Goal: Navigation & Orientation: Understand site structure

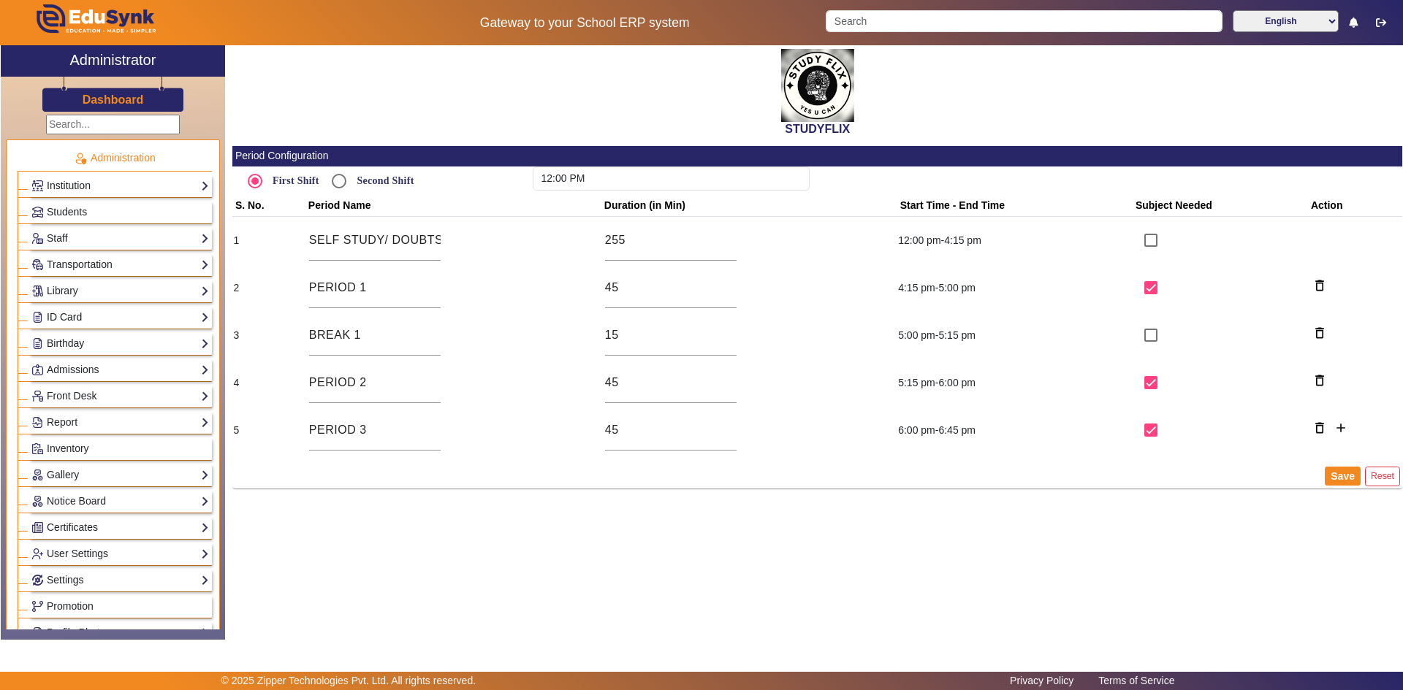
click at [112, 316] on link "ID Card" at bounding box center [120, 317] width 178 height 17
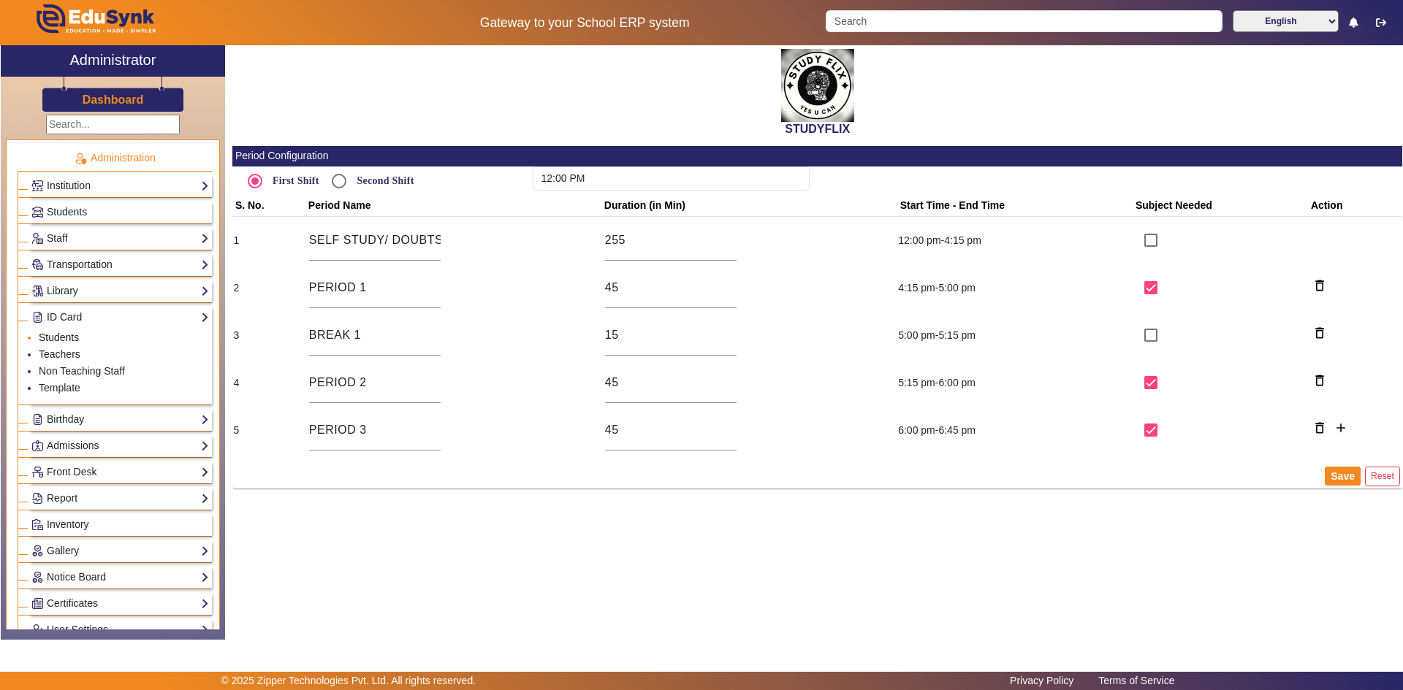
click at [64, 332] on link "Students" at bounding box center [59, 338] width 40 height 12
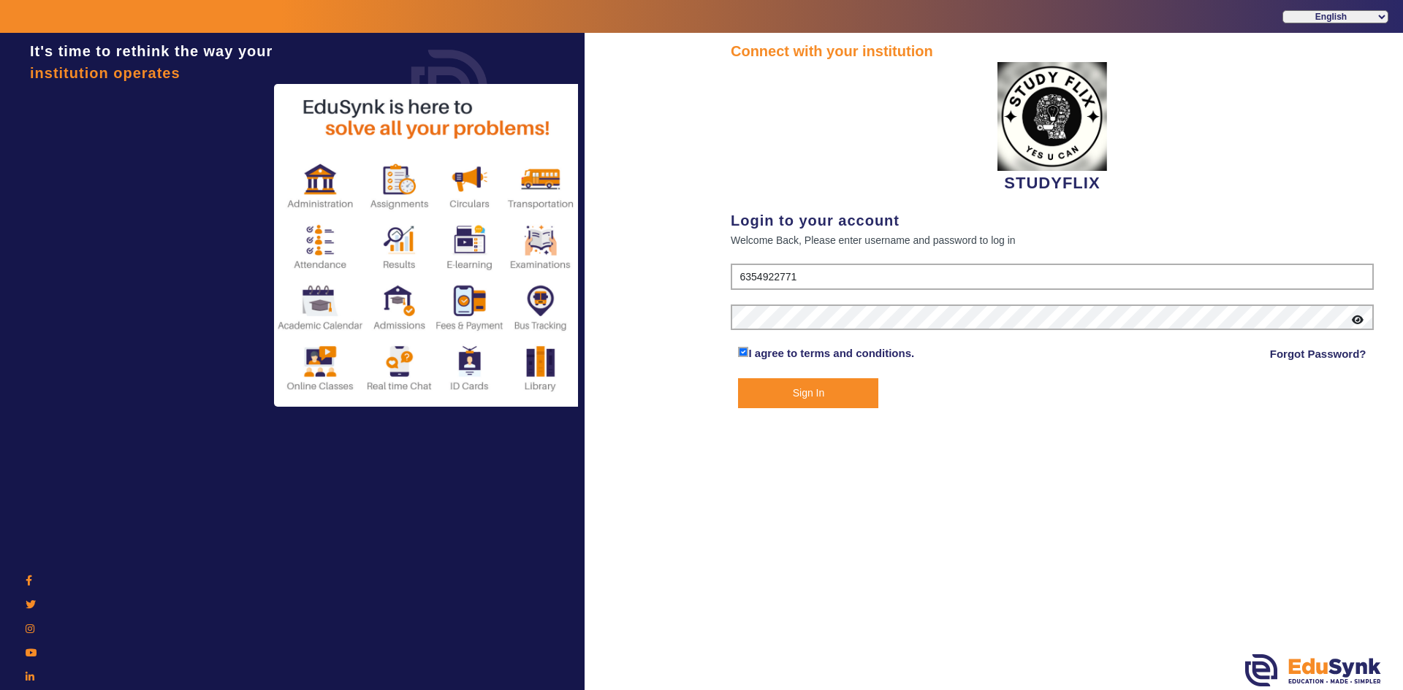
click at [801, 395] on button "Sign In" at bounding box center [808, 393] width 140 height 30
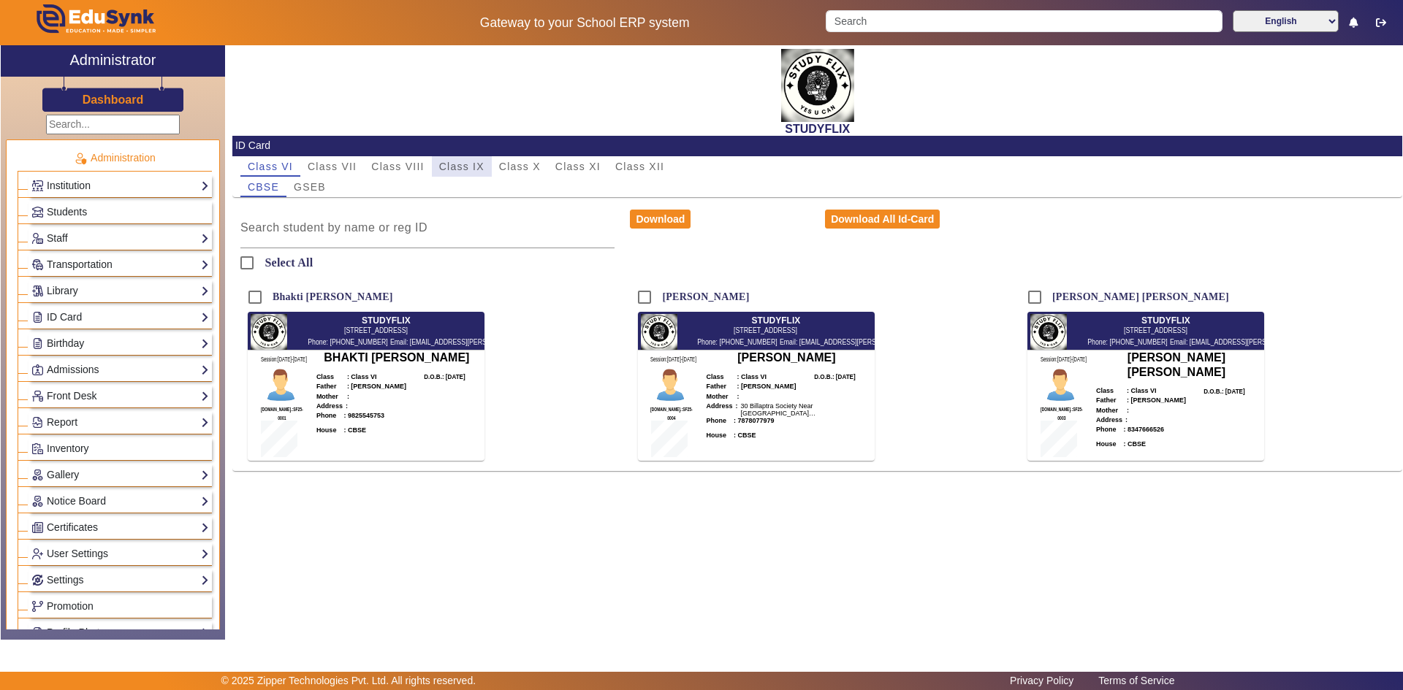
click at [473, 170] on span "Class IX" at bounding box center [461, 166] width 45 height 10
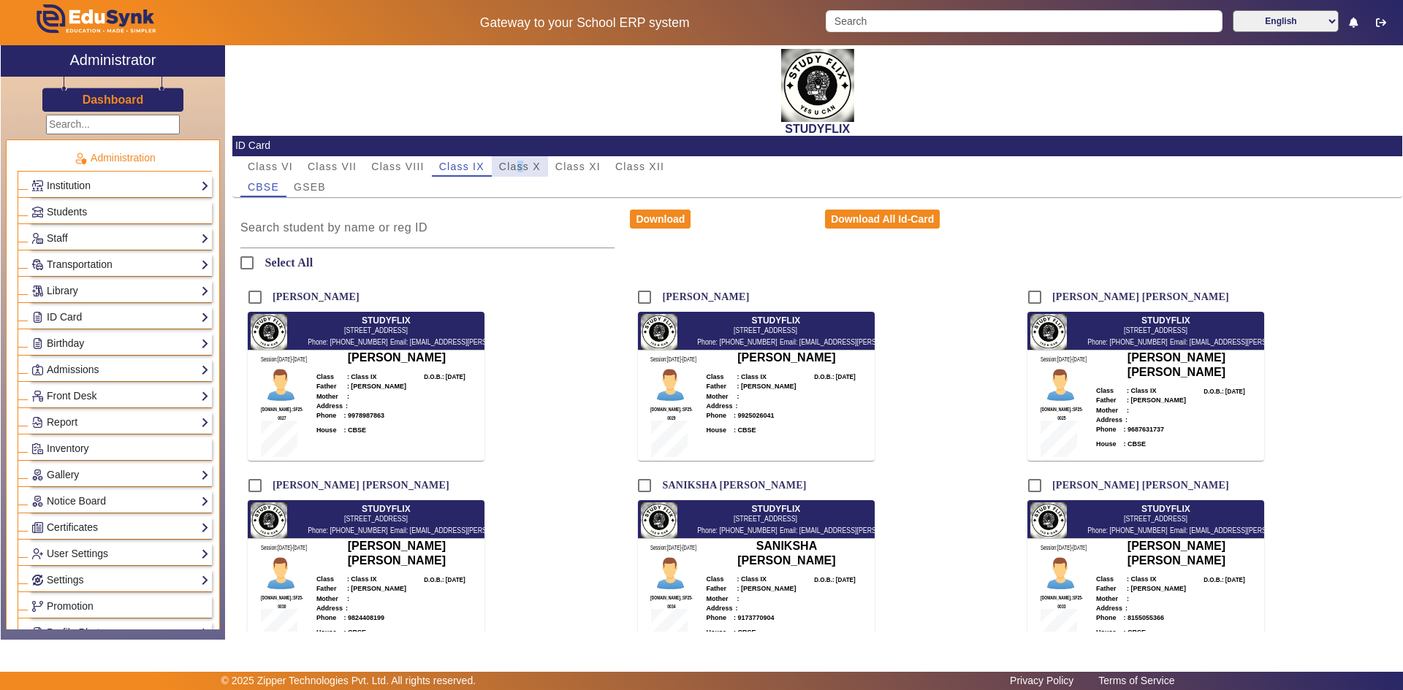
click at [520, 171] on span "Class X" at bounding box center [520, 166] width 42 height 10
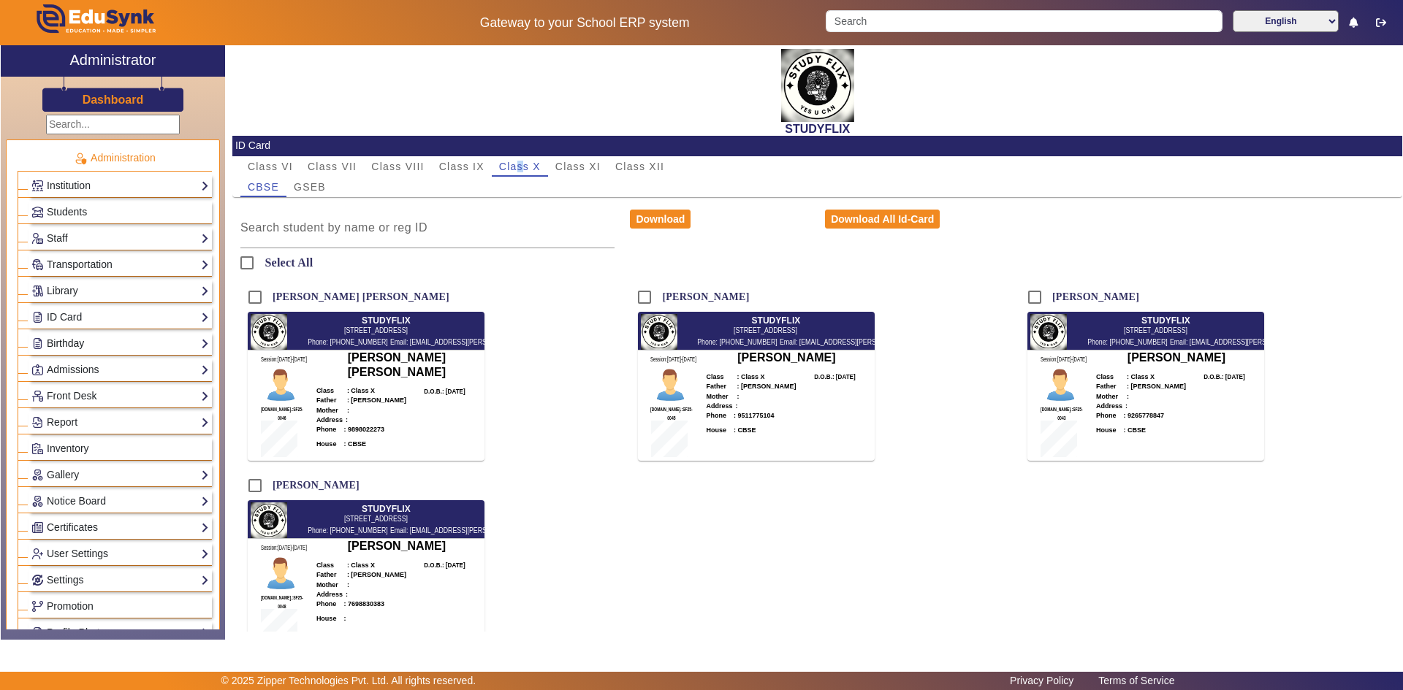
click at [125, 346] on link "Birthday" at bounding box center [120, 343] width 178 height 17
click at [113, 365] on li "Students" at bounding box center [124, 365] width 170 height 17
click at [118, 349] on link "Birthday" at bounding box center [120, 343] width 178 height 17
click at [58, 363] on link "Students" at bounding box center [59, 364] width 40 height 12
click at [69, 365] on link "Students" at bounding box center [59, 364] width 40 height 12
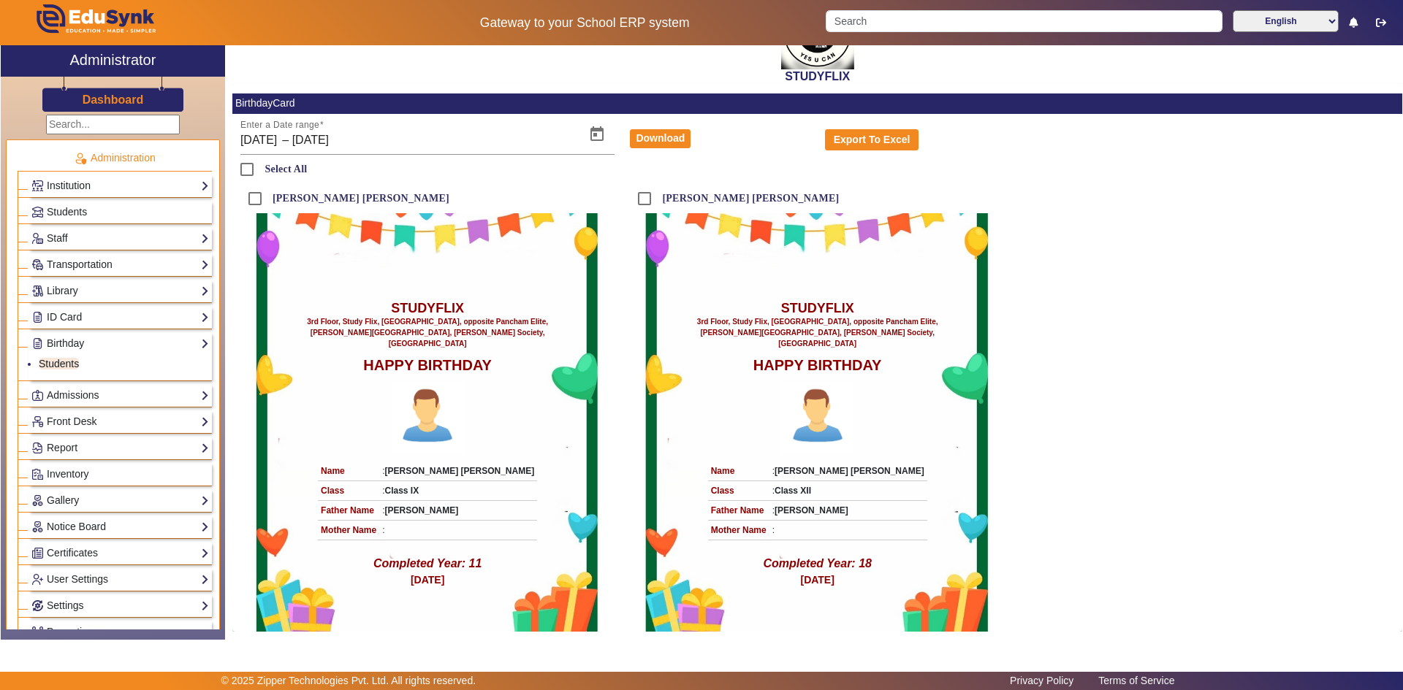
scroll to position [61, 0]
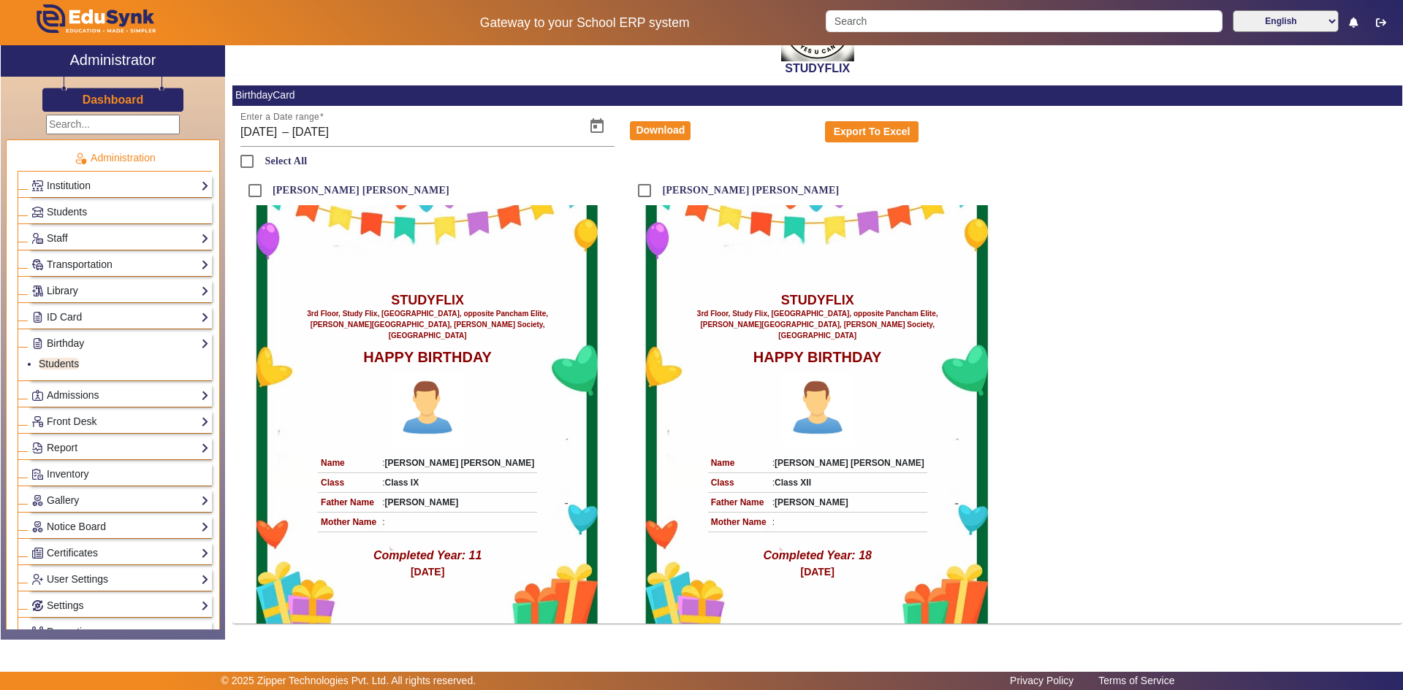
click at [72, 292] on link "Library" at bounding box center [120, 291] width 178 height 17
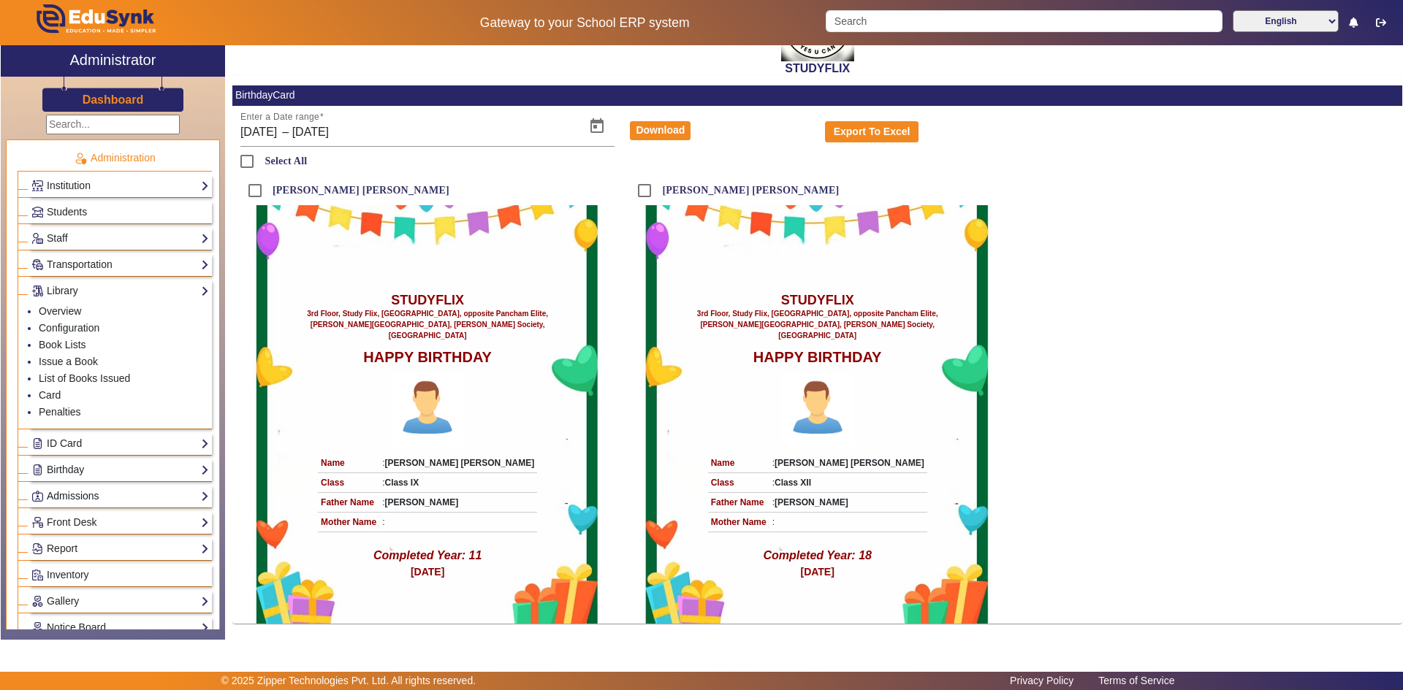
click at [96, 495] on link "Admissions" at bounding box center [120, 496] width 178 height 17
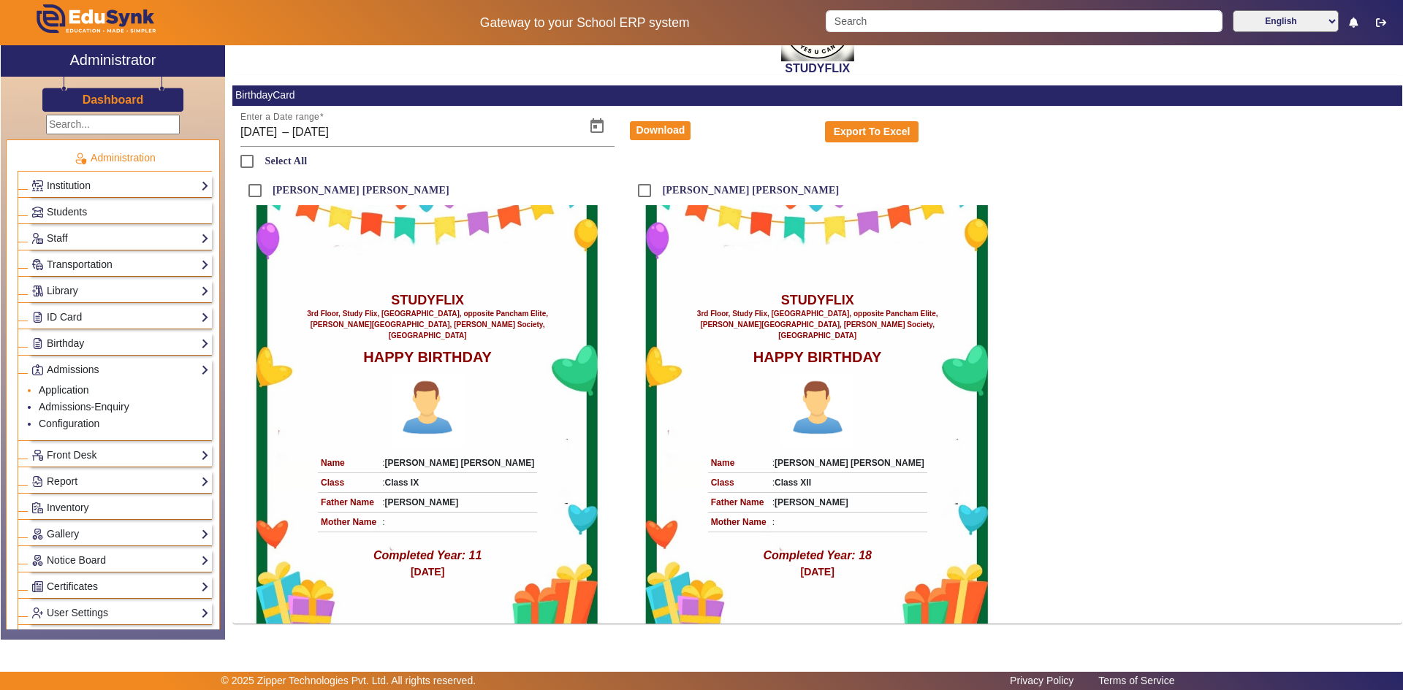
click at [64, 389] on link "Application" at bounding box center [64, 390] width 50 height 12
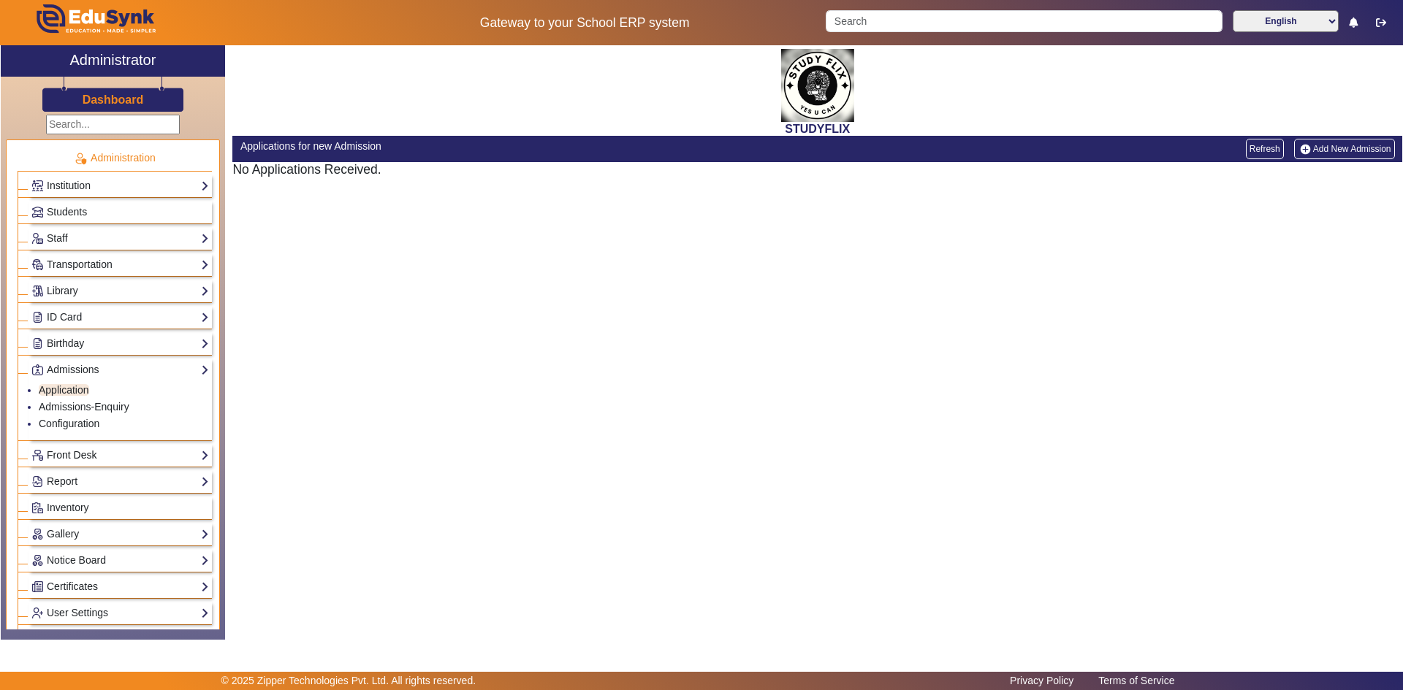
click at [122, 457] on link "Front Desk" at bounding box center [120, 455] width 178 height 17
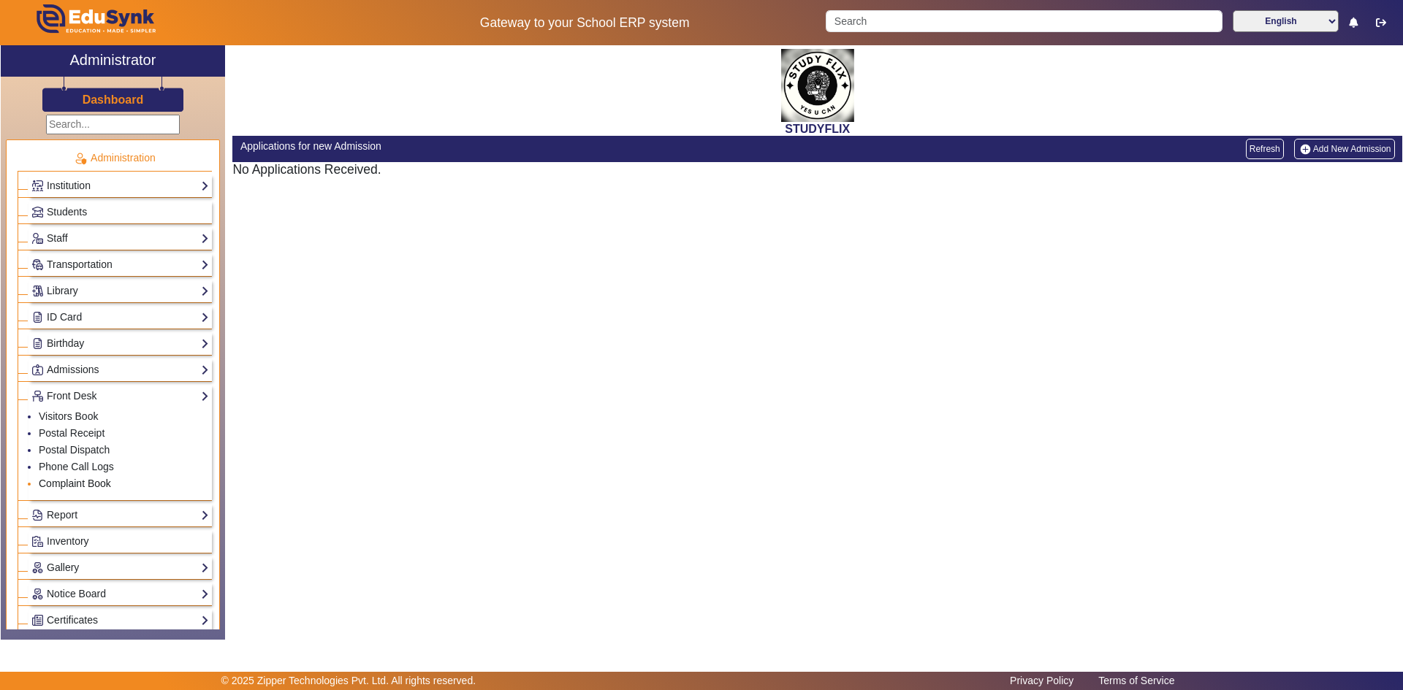
click at [104, 480] on link "Complaint Book" at bounding box center [75, 484] width 72 height 12
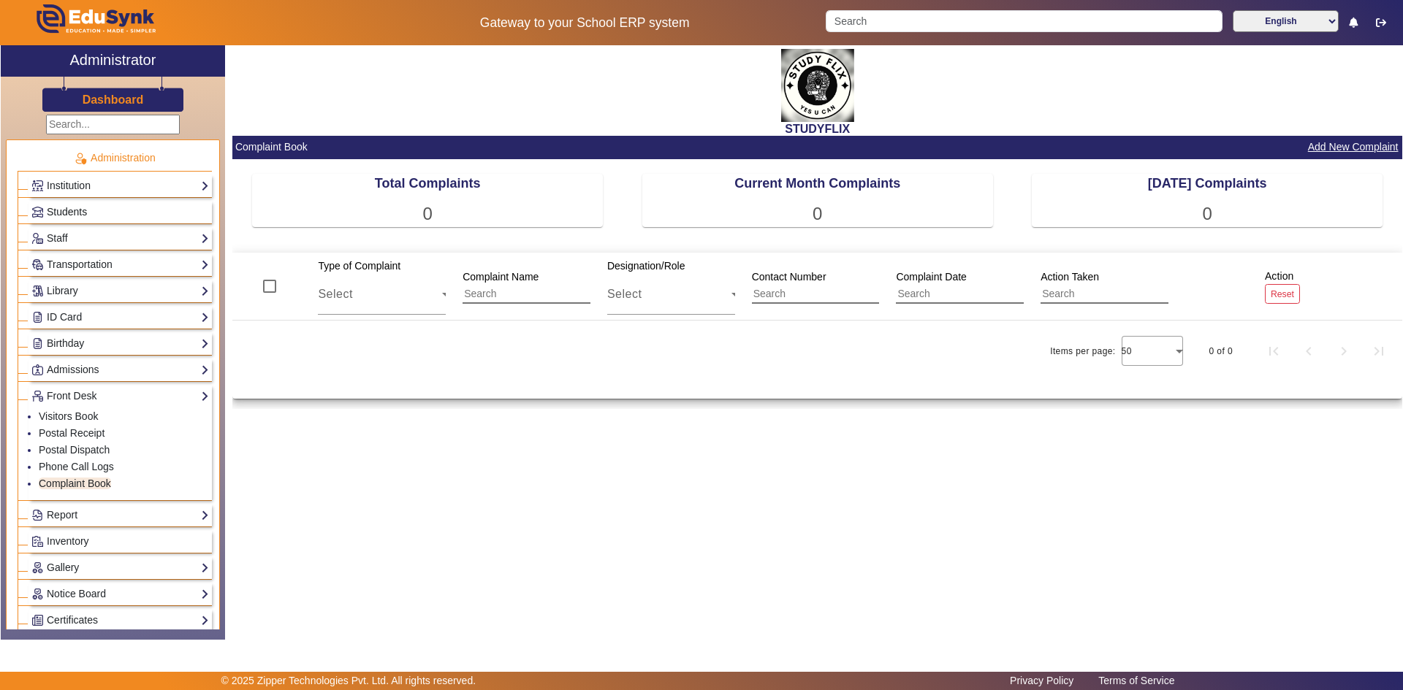
click at [111, 213] on link "Students" at bounding box center [120, 212] width 178 height 17
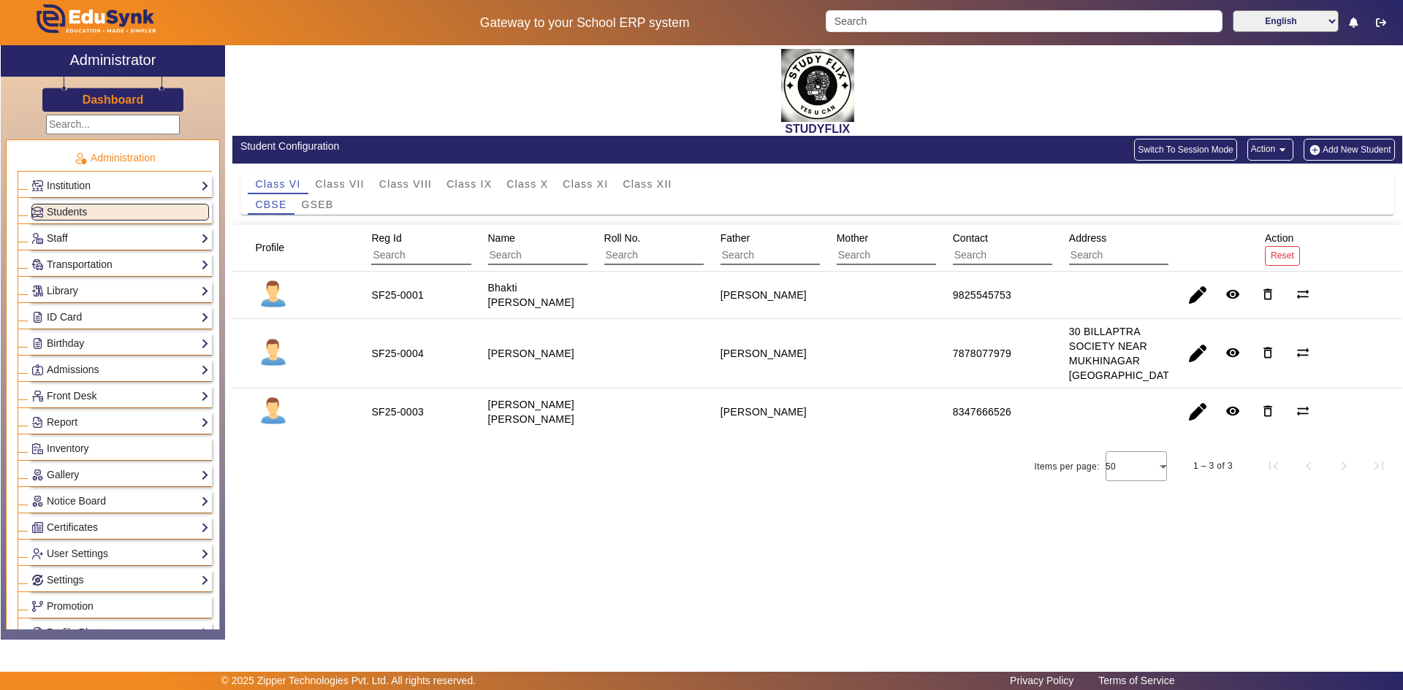
click at [118, 238] on link "Staff" at bounding box center [120, 238] width 178 height 17
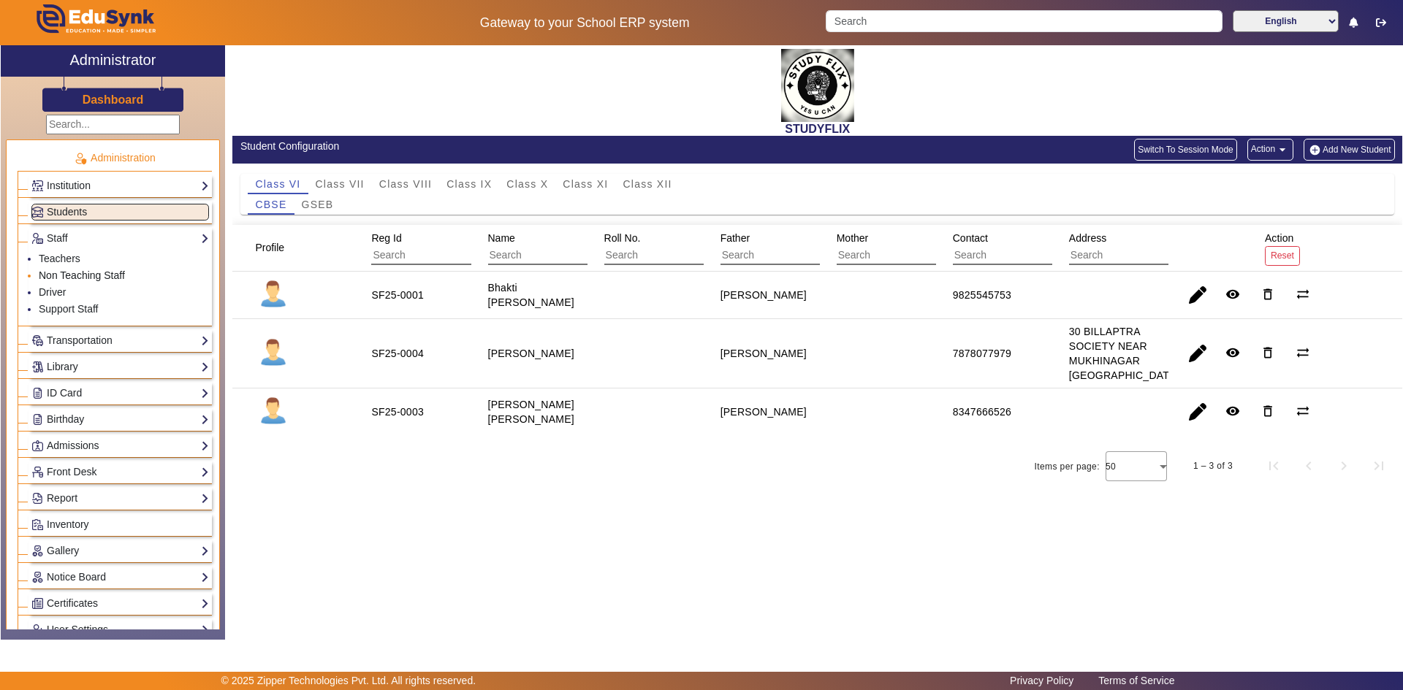
click at [72, 273] on link "Non Teaching Staff" at bounding box center [82, 276] width 86 height 12
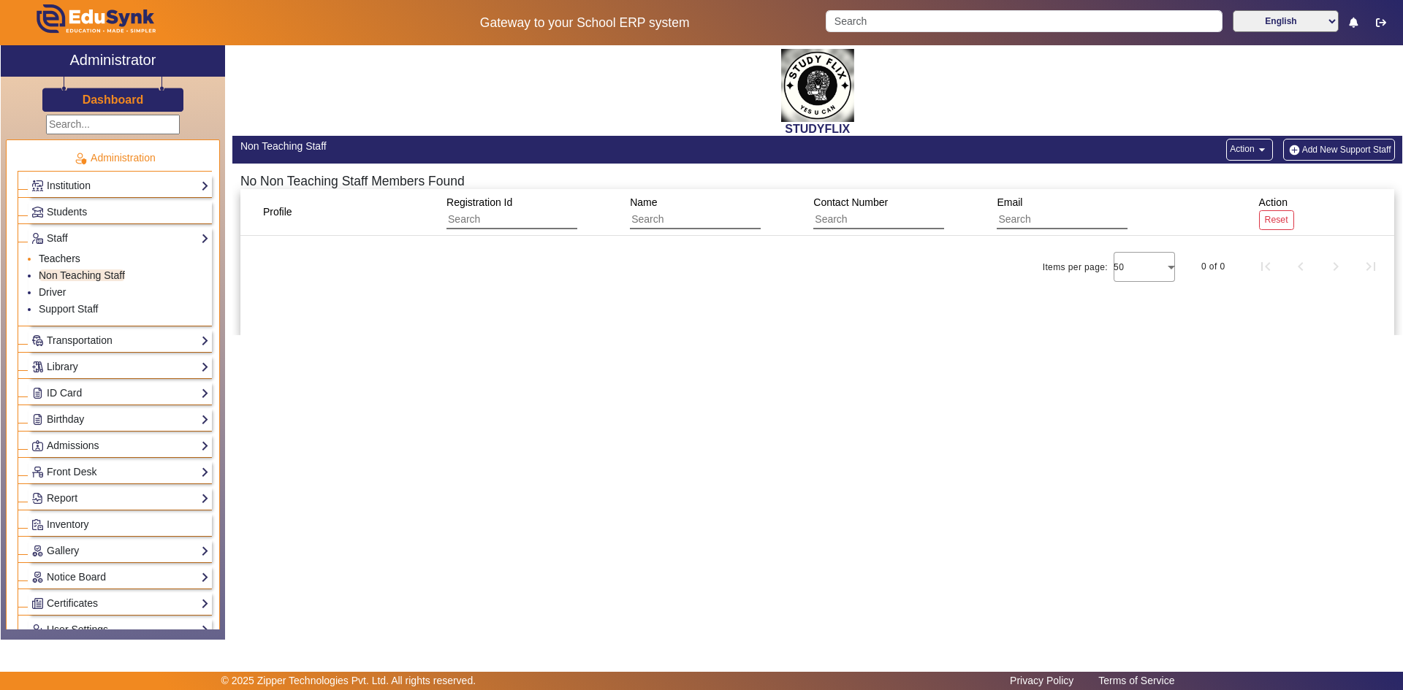
click at [67, 257] on link "Teachers" at bounding box center [60, 259] width 42 height 12
